Goal: Task Accomplishment & Management: Manage account settings

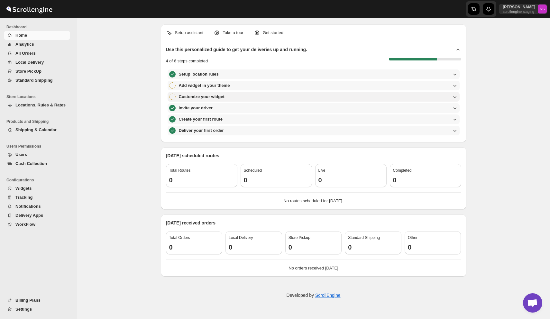
click at [315, 95] on div "Customize your widget" at bounding box center [313, 97] width 289 height 6
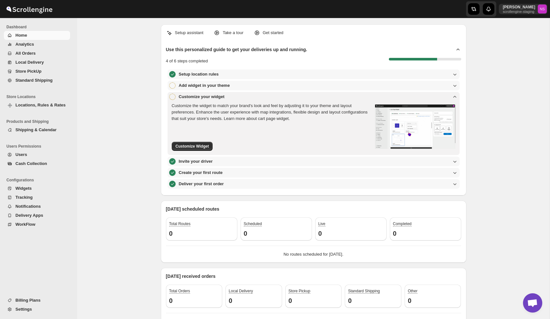
click at [315, 95] on div "Customize your widget" at bounding box center [313, 97] width 289 height 6
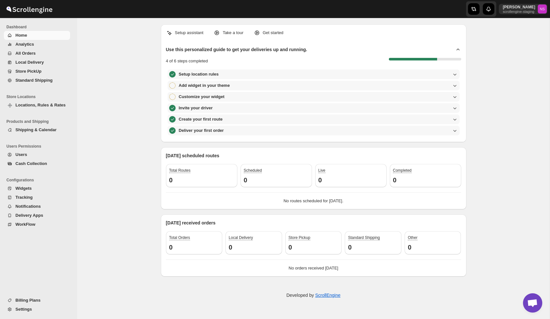
click at [308, 79] on div "Setup location rules Add widget in your theme Customize your widget Invite your…" at bounding box center [313, 103] width 295 height 66
click at [304, 85] on div "Add widget in your theme" at bounding box center [313, 85] width 289 height 6
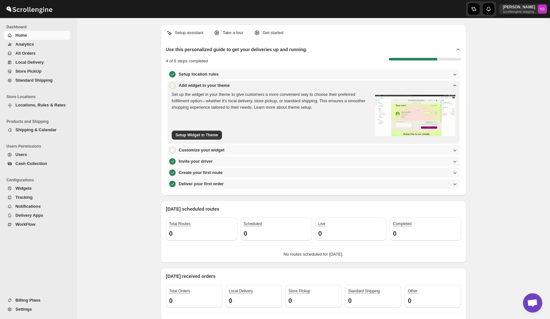
click at [304, 85] on div "Add widget in your theme" at bounding box center [313, 85] width 289 height 6
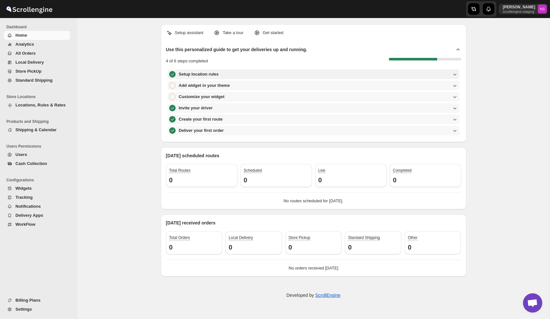
click at [300, 76] on div "Setup location rules" at bounding box center [313, 74] width 289 height 6
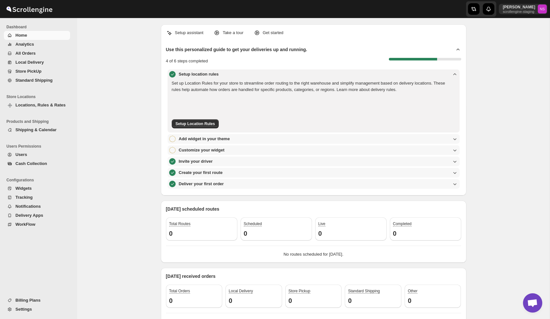
click at [300, 76] on div "Setup location rules" at bounding box center [313, 74] width 289 height 6
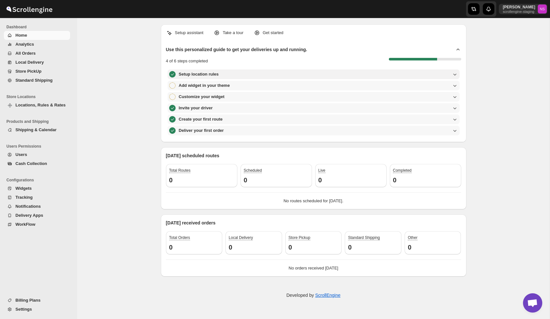
click at [300, 76] on div "Setup location rules" at bounding box center [313, 74] width 289 height 6
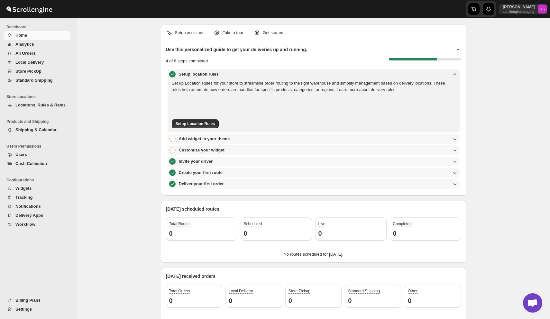
click at [300, 76] on div "Setup location rules" at bounding box center [313, 74] width 289 height 6
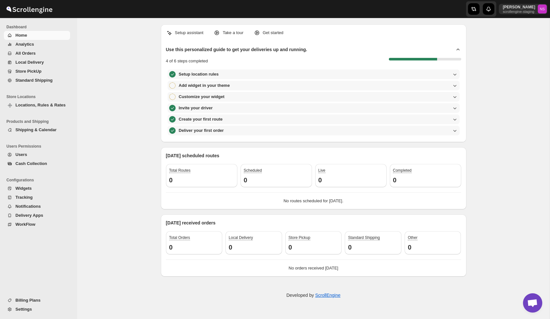
click at [105, 115] on div "Setup assistant Take a tour Get started Use this personalized guide to get your…" at bounding box center [313, 168] width 473 height 301
drag, startPoint x: 165, startPoint y: 157, endPoint x: 241, endPoint y: 155, distance: 76.0
click at [241, 155] on div "Today's scheduled routes Total Routes 0 Scheduled 0 Live 0 Completed 0 No route…" at bounding box center [314, 178] width 306 height 62
click at [137, 142] on div "Setup assistant Take a tour Get started Use this personalized guide to get your…" at bounding box center [313, 168] width 473 height 301
click at [468, 11] on div "button" at bounding box center [474, 9] width 12 height 12
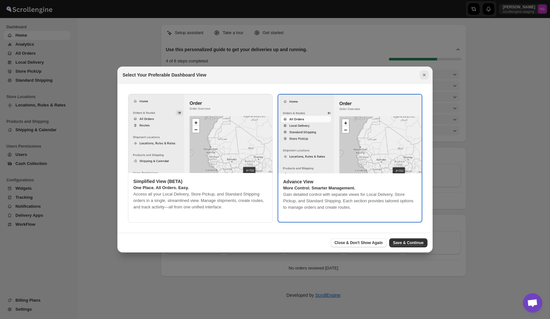
click at [424, 74] on icon "Close" at bounding box center [424, 75] width 6 height 6
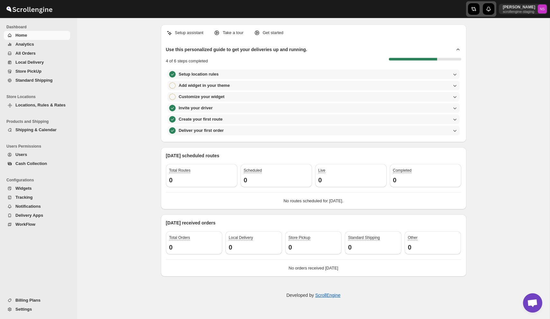
click at [486, 11] on icon "button" at bounding box center [489, 9] width 6 height 6
click at [412, 12] on div "Nawneet Sharma scrollengine-staging NS" at bounding box center [451, 9] width 198 height 18
click at [24, 44] on span "Analytics" at bounding box center [24, 44] width 19 height 5
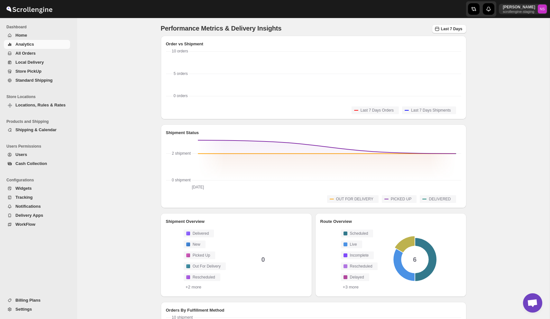
click at [35, 55] on span "All Orders" at bounding box center [25, 53] width 20 height 5
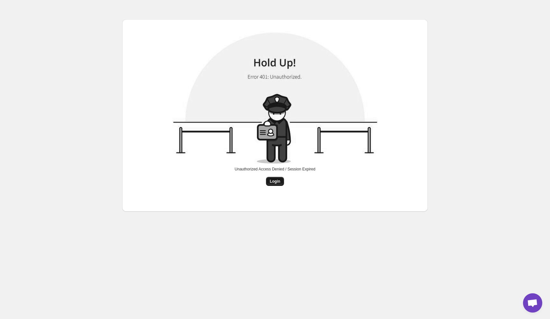
click at [277, 184] on span "Login" at bounding box center [275, 181] width 11 height 5
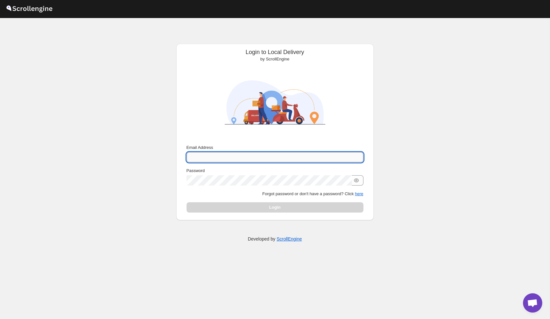
click at [250, 158] on input "Email Address" at bounding box center [275, 157] width 177 height 10
type input "[PERSON_NAME][EMAIL_ADDRESS][DOMAIN_NAME]"
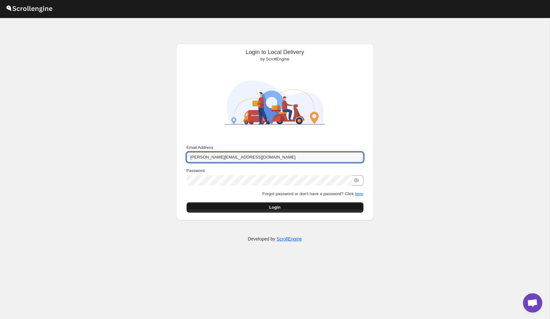
click at [266, 204] on button "Login" at bounding box center [275, 207] width 177 height 10
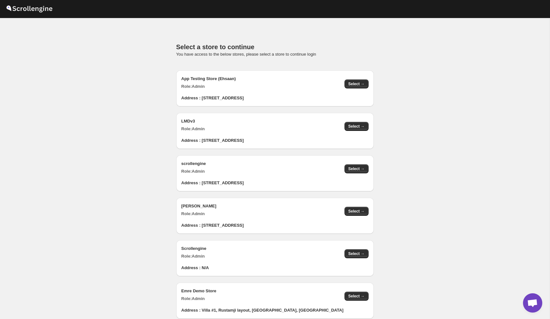
scroll to position [641, 0]
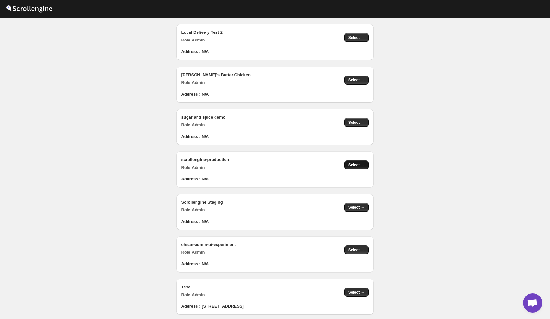
click at [365, 164] on button "Select →" at bounding box center [357, 165] width 24 height 9
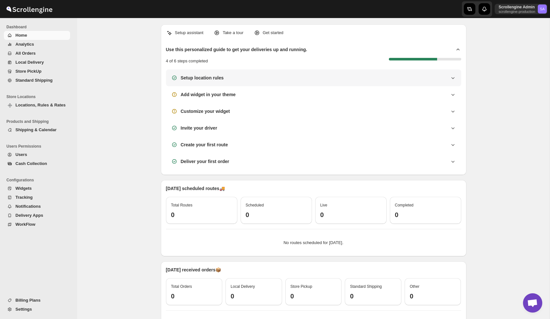
click at [186, 81] on div "Setup location rules" at bounding box center [313, 78] width 295 height 17
click at [218, 84] on div "Setup location rules" at bounding box center [313, 78] width 295 height 17
click at [446, 72] on div "Setup location rules" at bounding box center [313, 78] width 295 height 17
click at [451, 78] on icon at bounding box center [453, 78] width 6 height 6
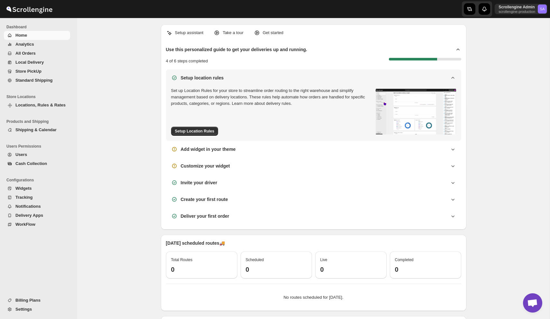
click at [451, 78] on icon at bounding box center [453, 78] width 6 height 6
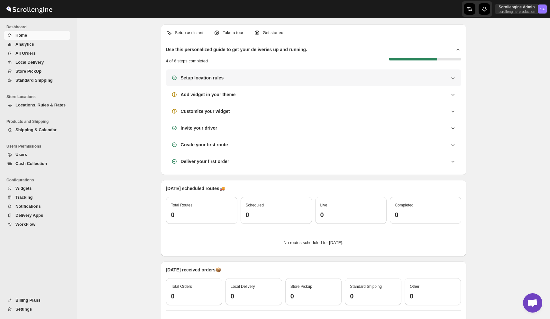
click at [257, 76] on div "Setup location rules" at bounding box center [313, 78] width 285 height 6
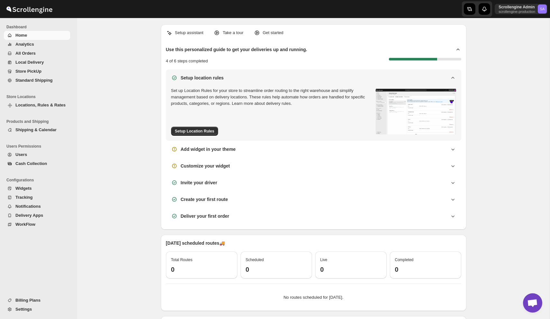
click at [257, 76] on div "Setup location rules" at bounding box center [313, 78] width 285 height 6
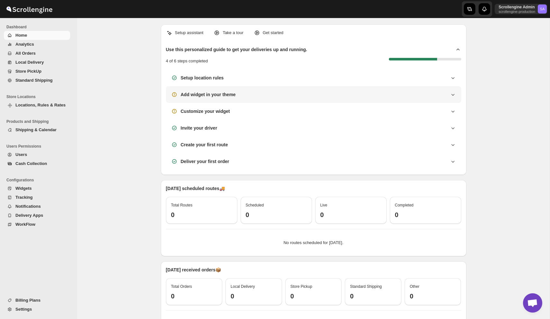
click at [253, 94] on div "Add widget in your theme" at bounding box center [313, 94] width 285 height 6
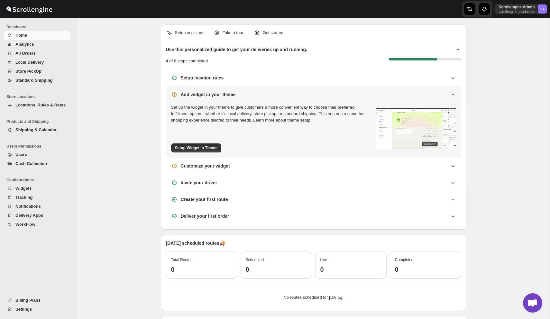
click at [253, 94] on div "Add widget in your theme" at bounding box center [313, 94] width 285 height 6
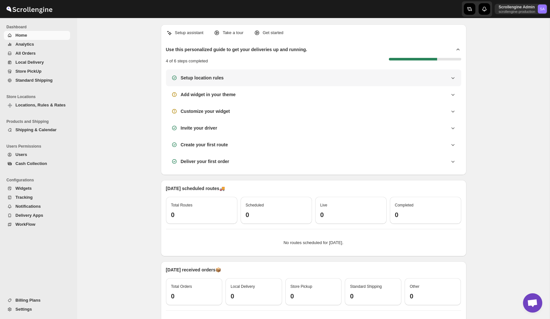
click at [236, 85] on div "Setup location rules" at bounding box center [313, 78] width 295 height 17
click at [209, 81] on div "Setup location rules" at bounding box center [313, 78] width 295 height 17
click at [209, 77] on h3 "Setup location rules" at bounding box center [202, 78] width 43 height 6
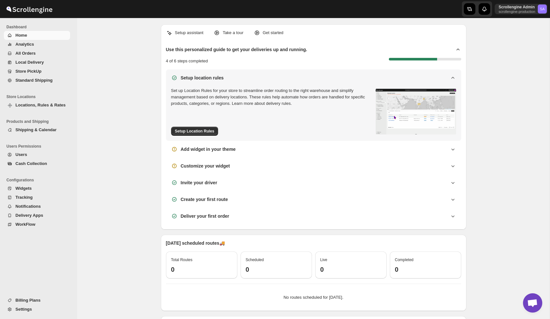
click at [203, 73] on div "Setup location rules Set up Location Rules for your store to streamline order r…" at bounding box center [313, 105] width 295 height 71
click at [216, 78] on h3 "Setup location rules" at bounding box center [202, 78] width 43 height 6
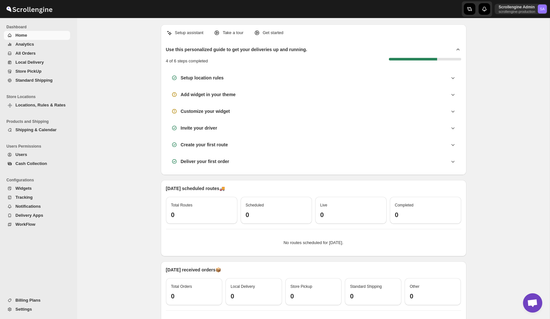
click at [510, 136] on div "Setup assistant Take a tour Get started Use this personalized guide to get your…" at bounding box center [313, 195] width 473 height 355
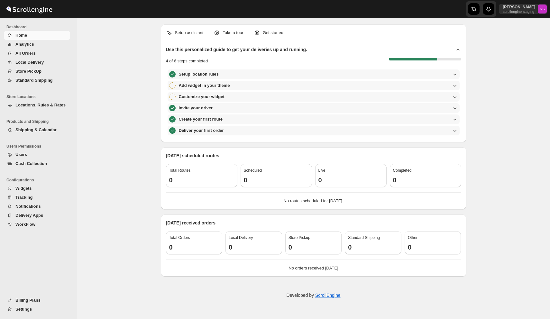
click at [143, 153] on div "Setup assistant Take a tour Get started Use this personalized guide to get your…" at bounding box center [313, 168] width 473 height 301
click at [33, 307] on span "Settings" at bounding box center [41, 309] width 53 height 6
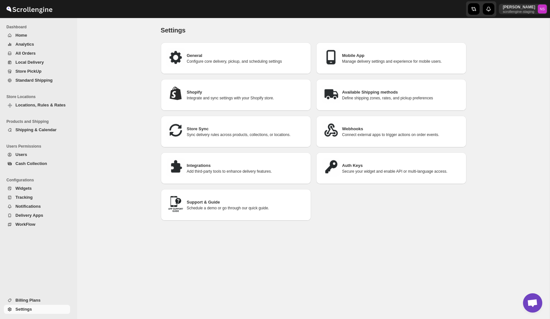
click at [219, 64] on div "General Configure core delivery, pickup, and scheduling settings" at bounding box center [236, 58] width 140 height 21
select select "a"
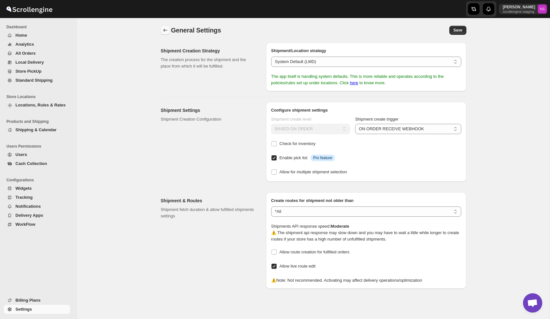
click at [161, 30] on button "back" at bounding box center [165, 30] width 9 height 9
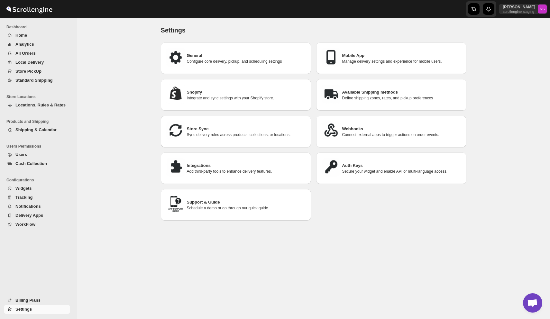
click at [38, 34] on span "Home" at bounding box center [41, 35] width 53 height 6
